Goal: Communication & Community: Participate in discussion

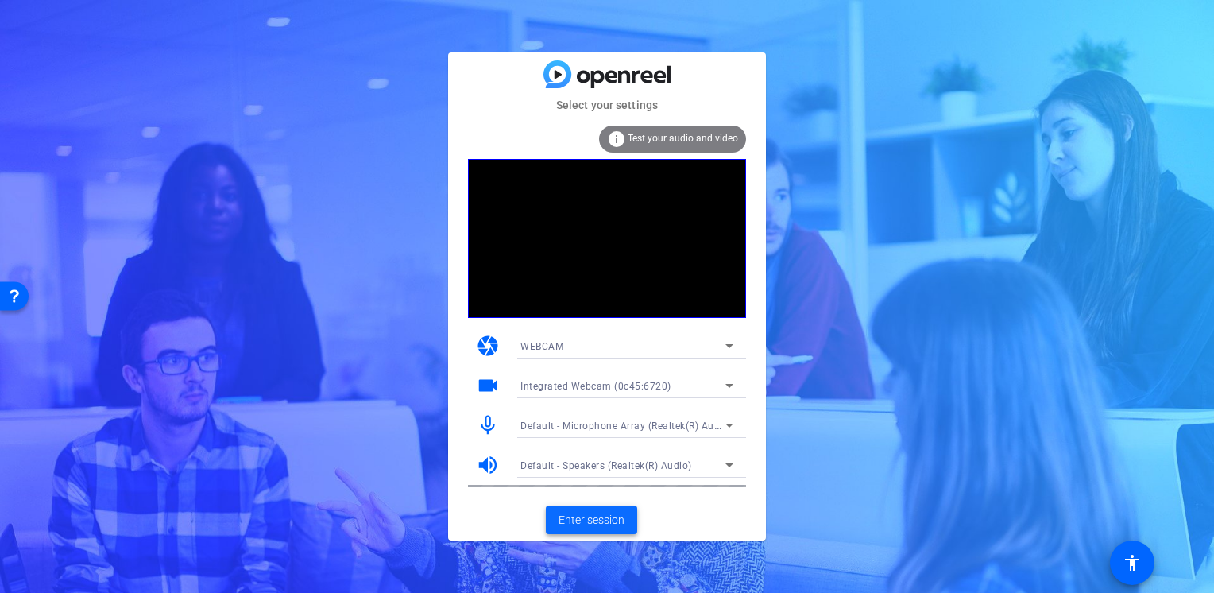
click at [592, 518] on span "Enter session" at bounding box center [592, 520] width 66 height 17
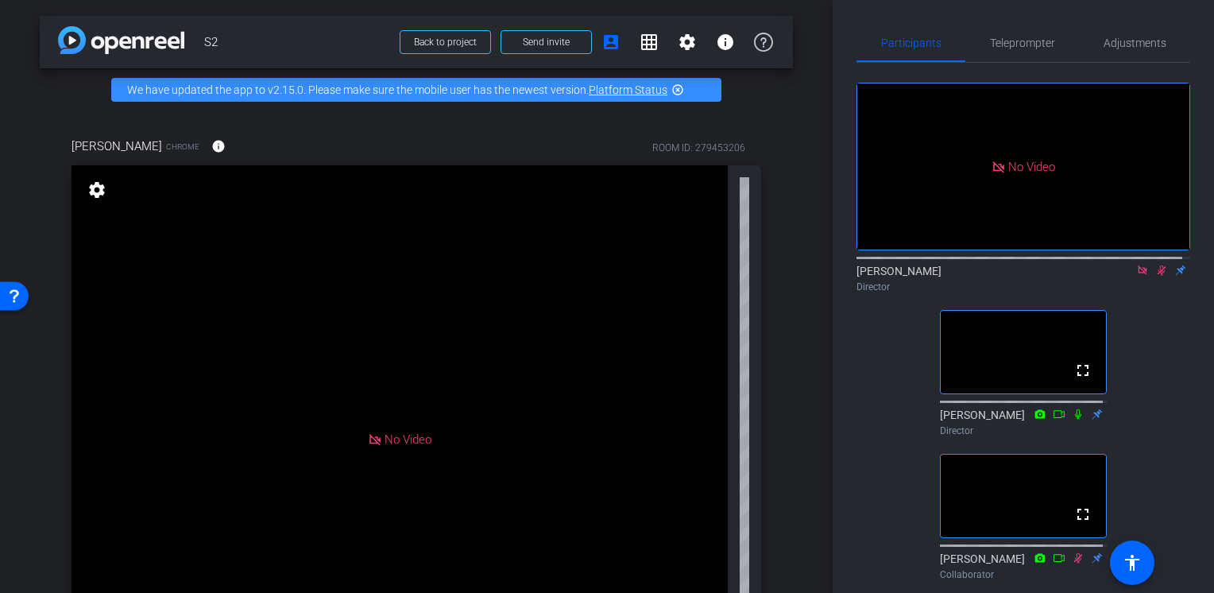
click at [1155, 277] on mat-icon at bounding box center [1161, 270] width 19 height 14
click at [1159, 276] on icon at bounding box center [1162, 270] width 6 height 10
click at [1158, 276] on icon at bounding box center [1162, 270] width 9 height 10
click at [1159, 276] on icon at bounding box center [1162, 270] width 6 height 10
click at [877, 404] on div "No Video Tommy Perez Director fullscreen Justin Wilbur Director fullscreen Arle…" at bounding box center [1024, 325] width 334 height 524
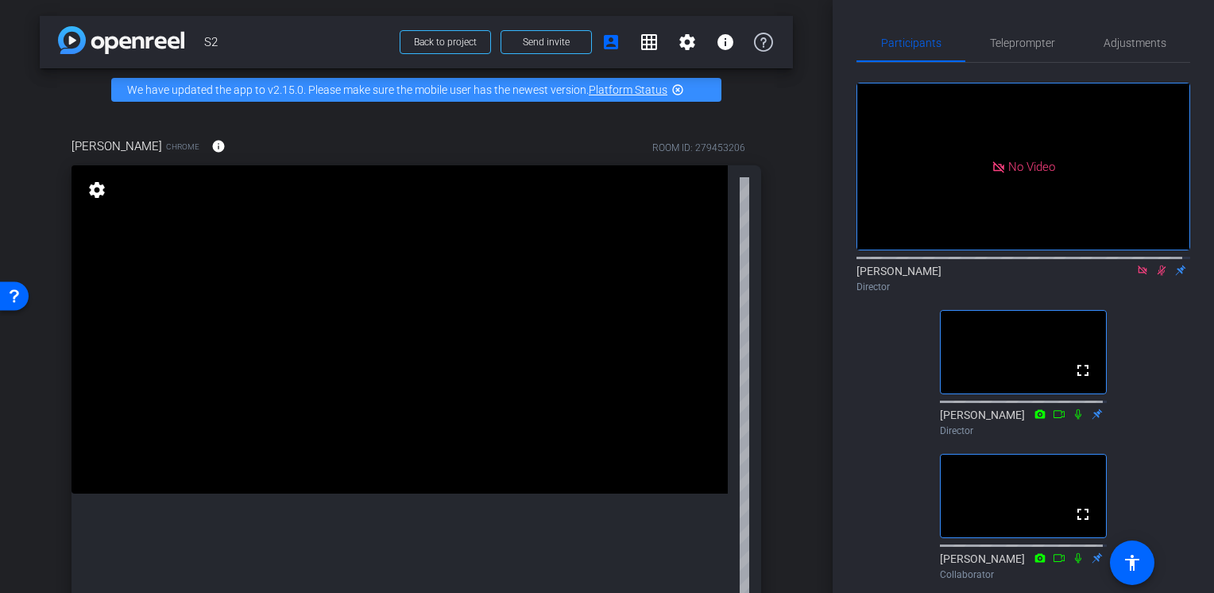
click at [1155, 276] on icon at bounding box center [1161, 270] width 13 height 11
click at [1159, 276] on icon at bounding box center [1162, 270] width 6 height 10
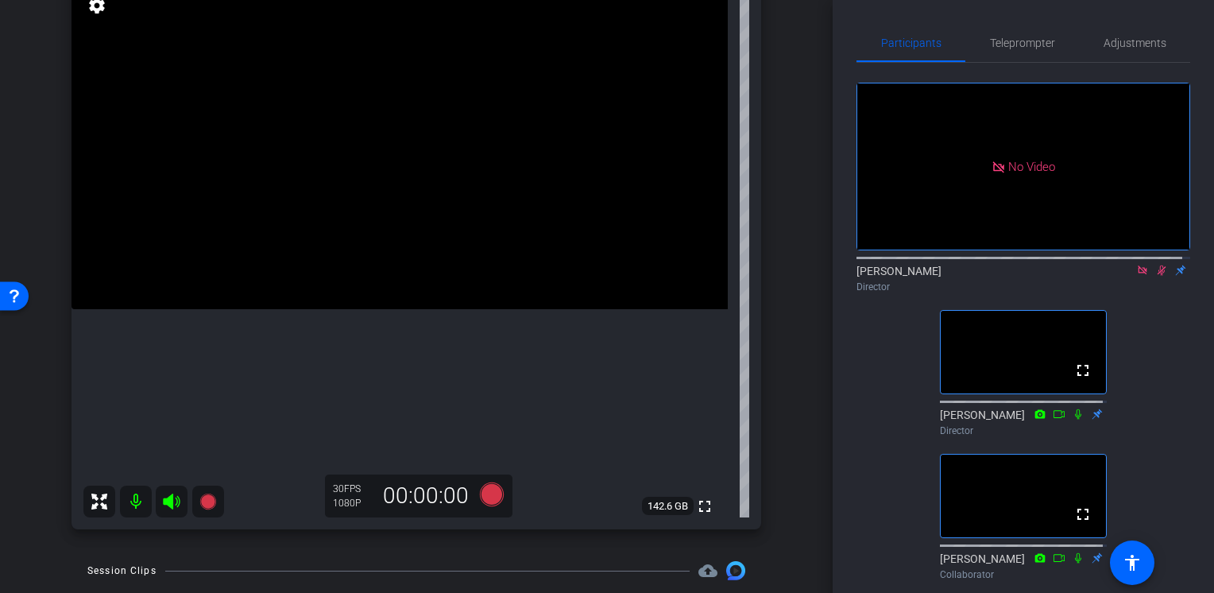
scroll to position [105, 0]
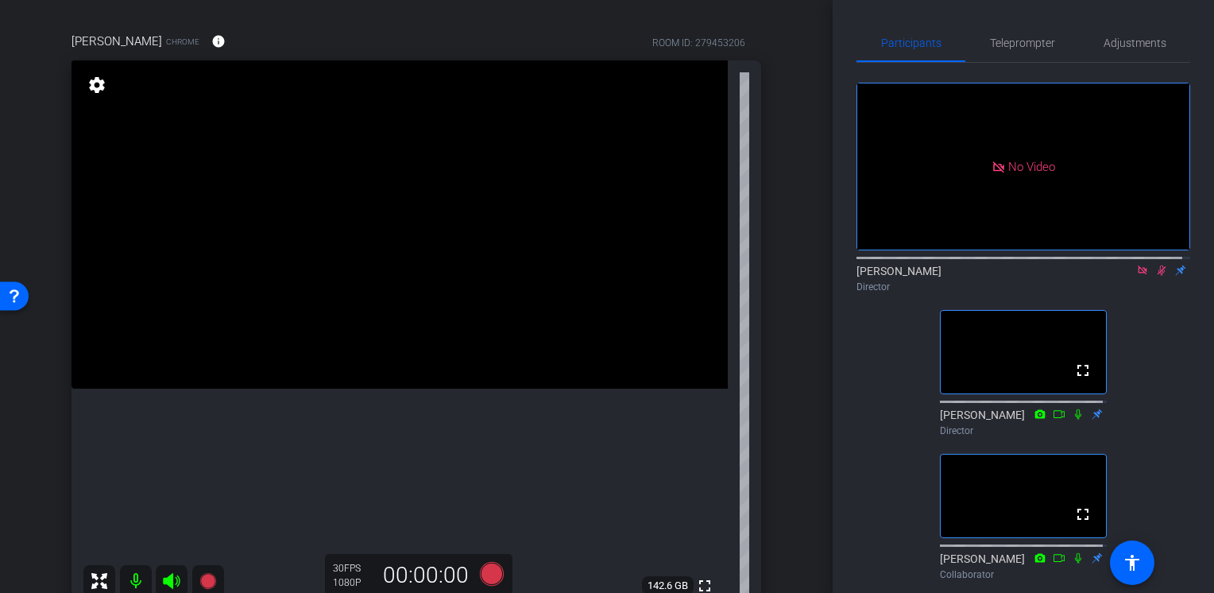
click at [1155, 276] on icon at bounding box center [1161, 270] width 13 height 11
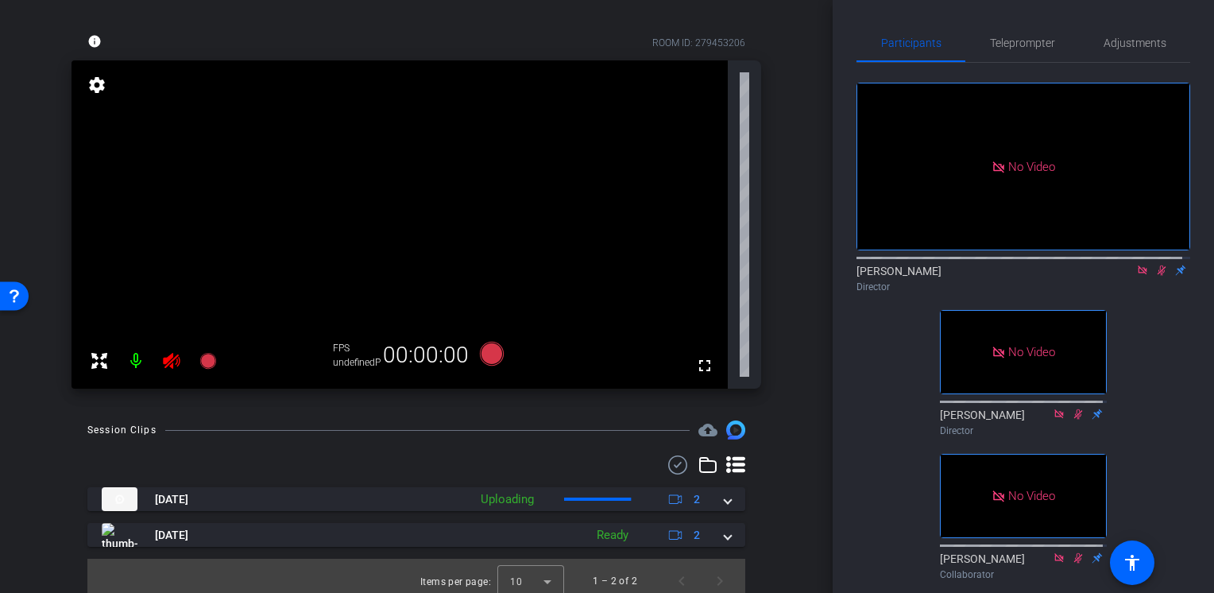
scroll to position [0, 0]
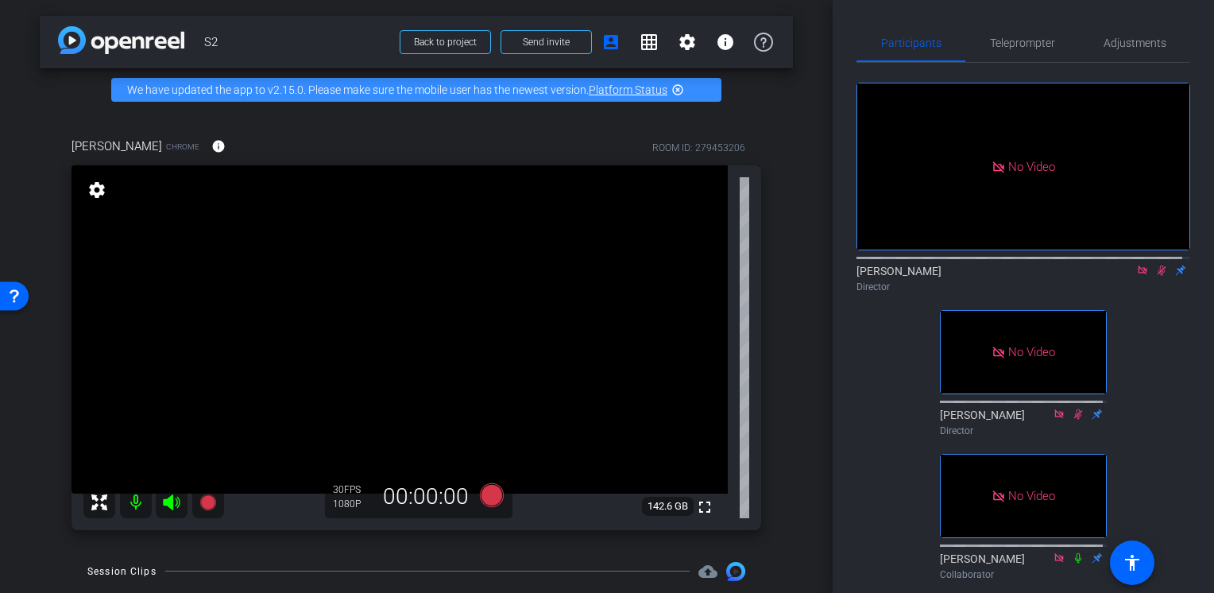
click at [741, 237] on div "fullscreen settings 142.6 GB" at bounding box center [417, 347] width 690 height 365
click at [658, 358] on video at bounding box center [400, 329] width 656 height 328
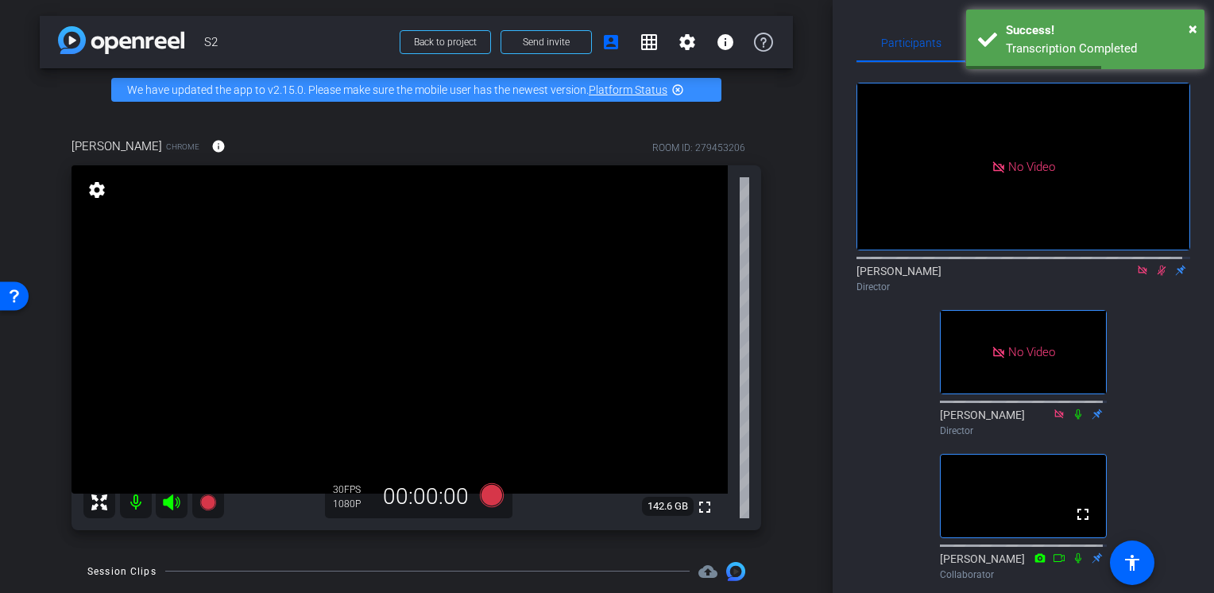
click at [1155, 276] on icon at bounding box center [1161, 270] width 13 height 11
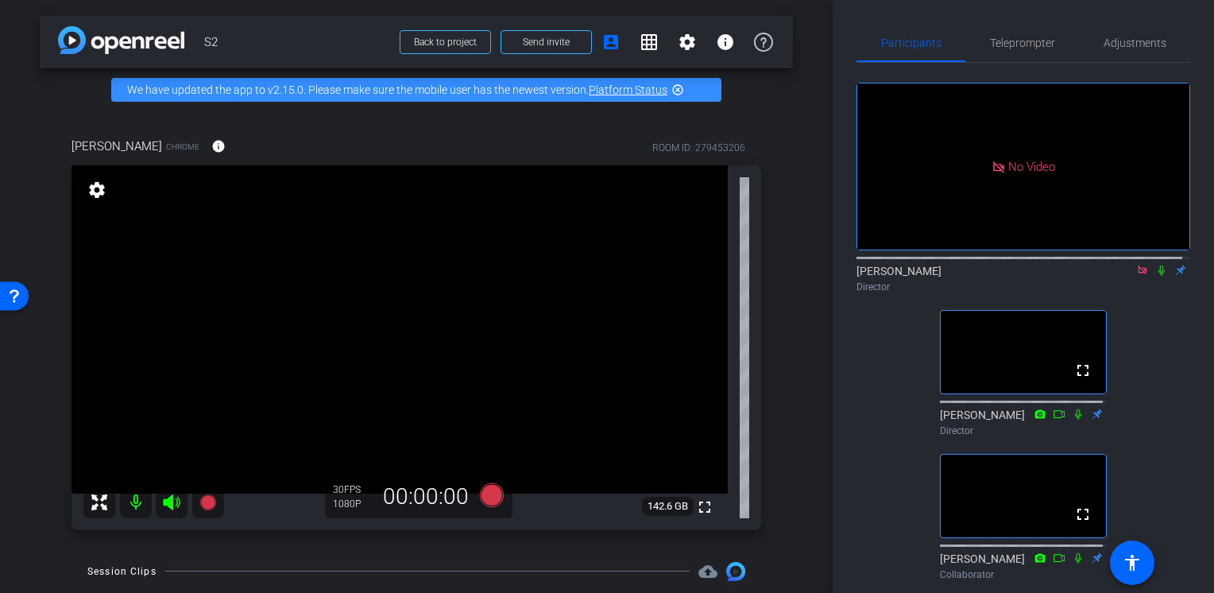
click at [1155, 276] on icon at bounding box center [1161, 270] width 13 height 11
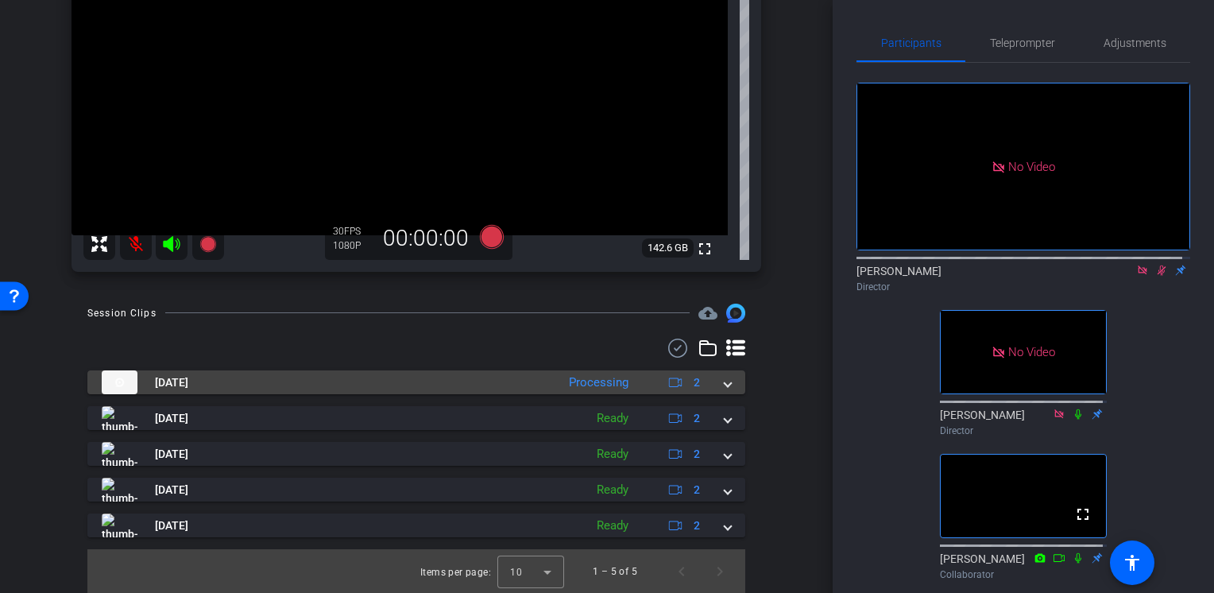
click at [725, 383] on span at bounding box center [728, 382] width 6 height 17
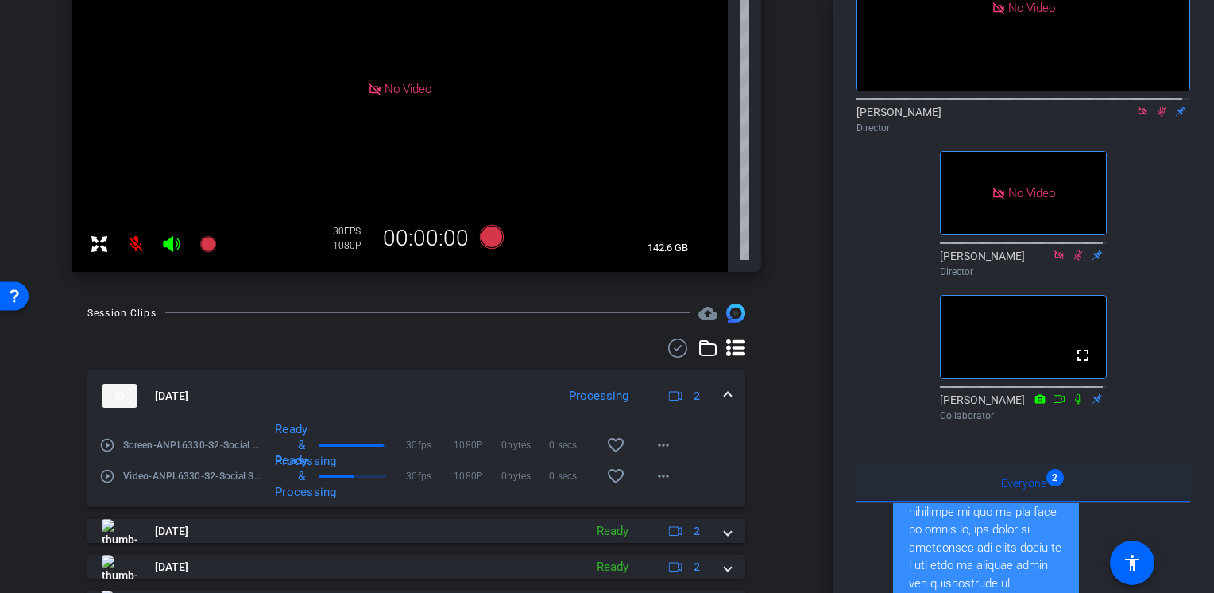
scroll to position [0, 0]
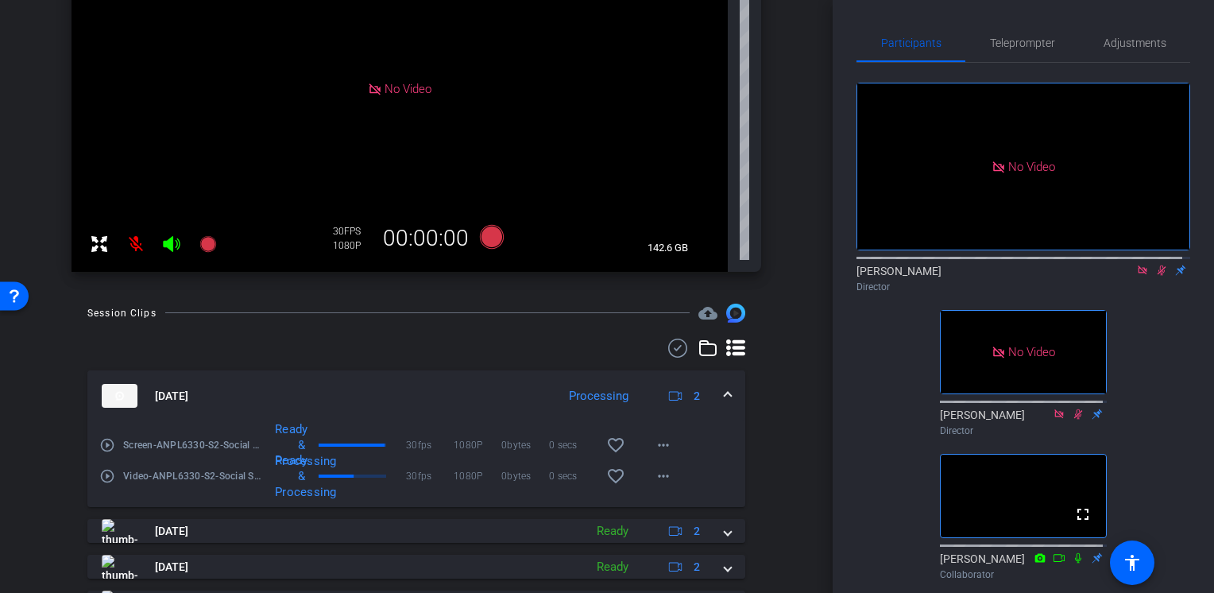
click at [1160, 277] on mat-icon at bounding box center [1161, 270] width 19 height 14
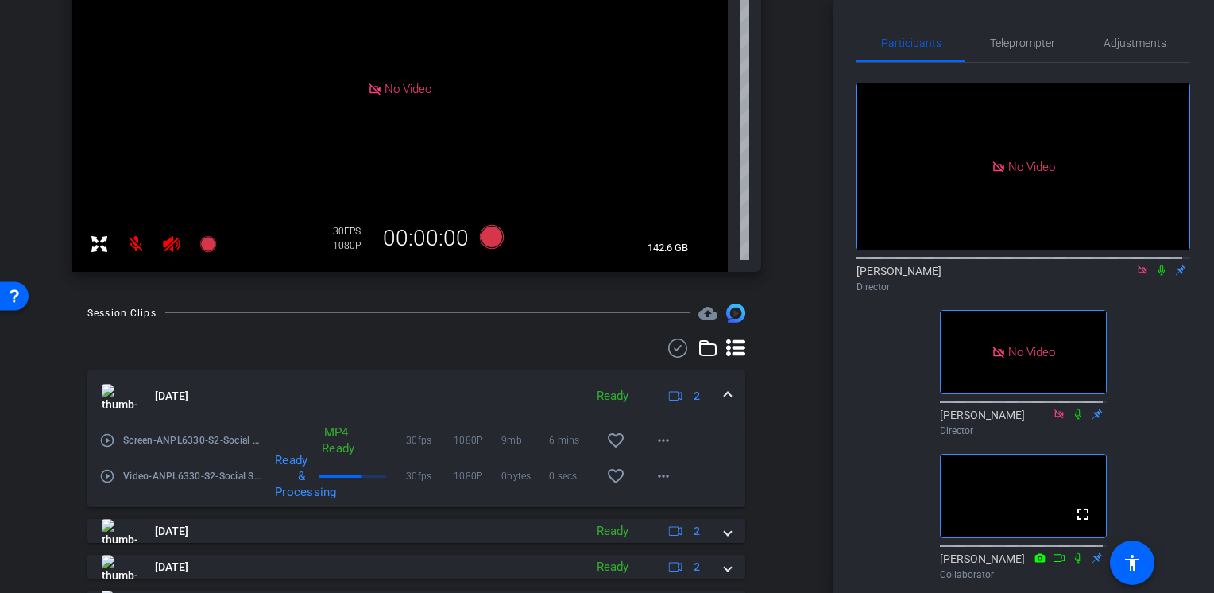
click at [1156, 276] on icon at bounding box center [1161, 270] width 13 height 11
click at [1158, 276] on icon at bounding box center [1162, 270] width 9 height 10
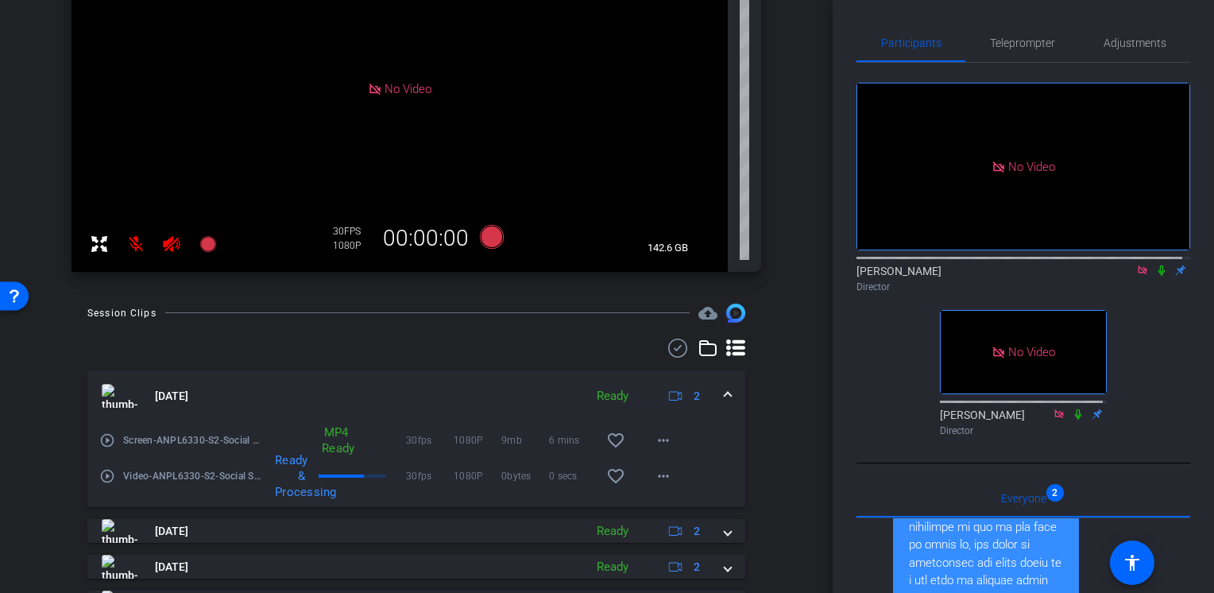
click at [1159, 276] on icon at bounding box center [1162, 270] width 6 height 10
